Goal: Find specific page/section: Find specific page/section

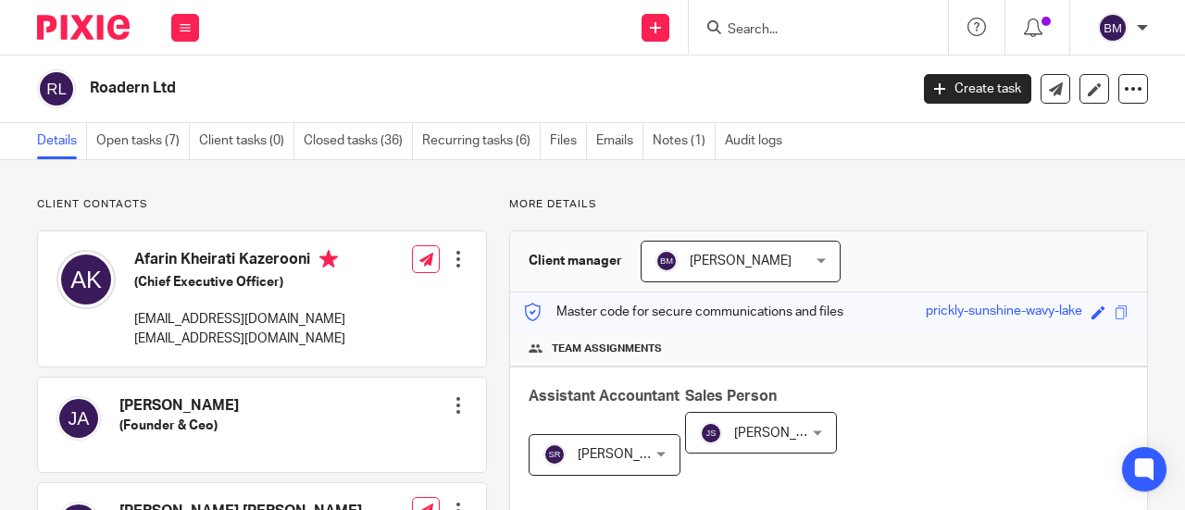
click at [844, 26] on input "Search" at bounding box center [809, 30] width 167 height 17
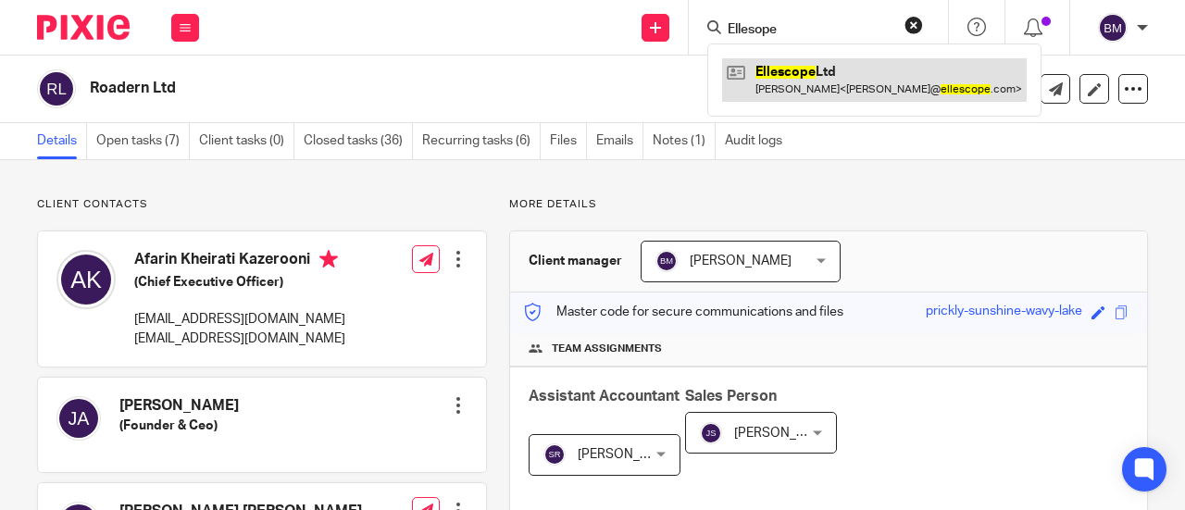
type input "Ellesope"
click at [843, 73] on link at bounding box center [874, 79] width 305 height 43
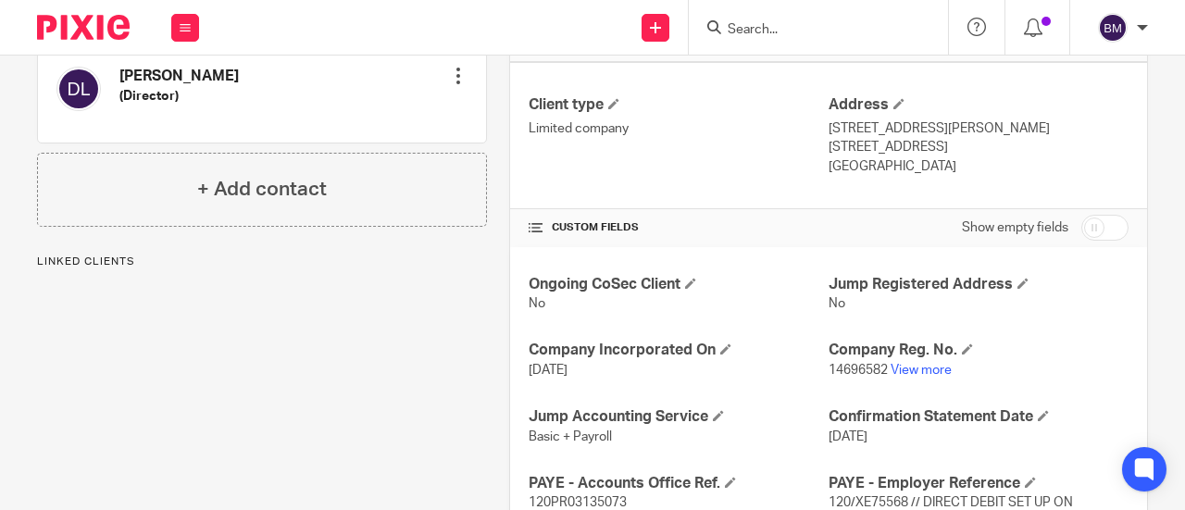
scroll to position [648, 0]
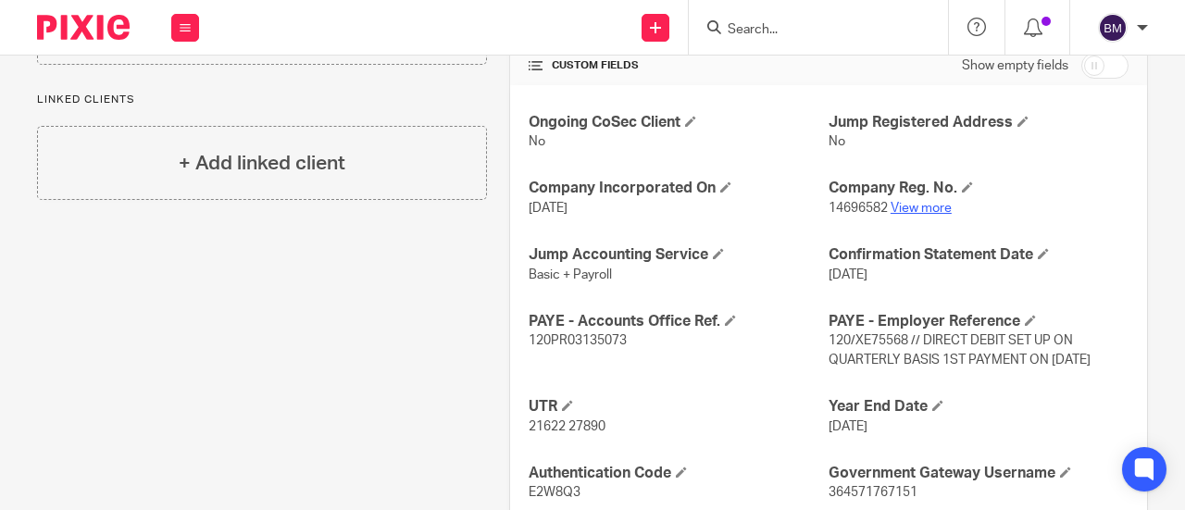
click at [926, 204] on link "View more" at bounding box center [921, 208] width 61 height 13
